Goal: Find specific page/section: Find specific page/section

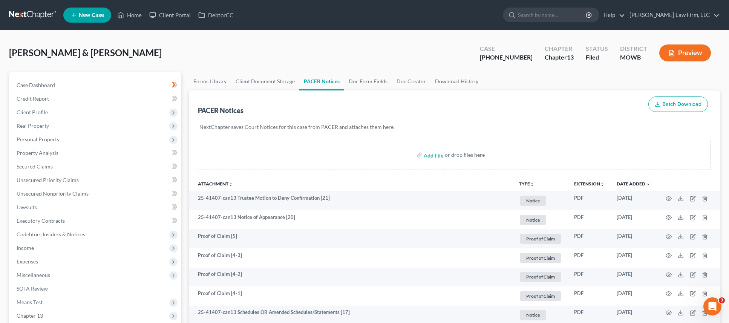
click at [37, 12] on link at bounding box center [33, 15] width 48 height 14
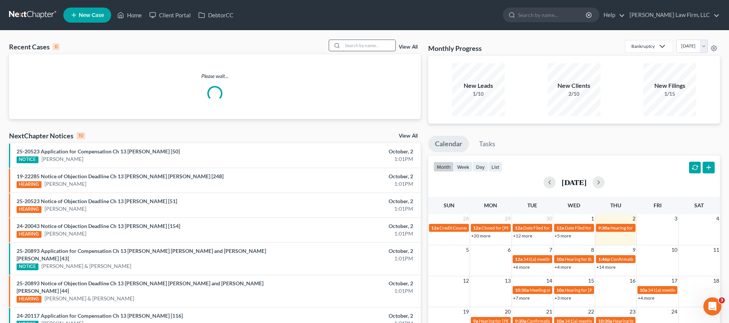
click at [372, 46] on input "search" at bounding box center [369, 45] width 53 height 11
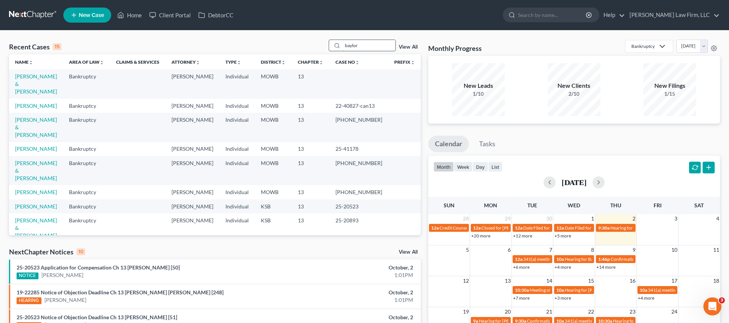
type input "baylor"
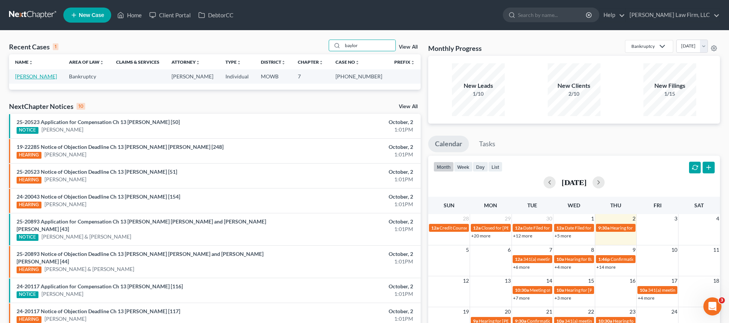
click at [44, 78] on link "Baylor, Marsha" at bounding box center [36, 76] width 42 height 6
select select "4"
